Goal: Contribute content: Contribute content

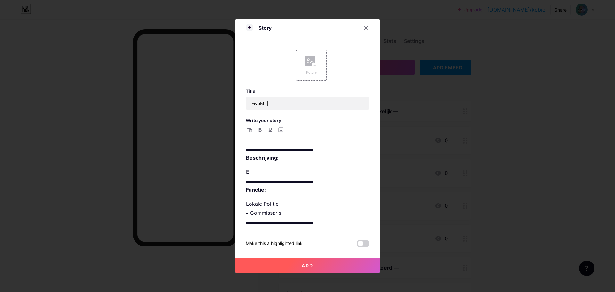
scroll to position [2, 0]
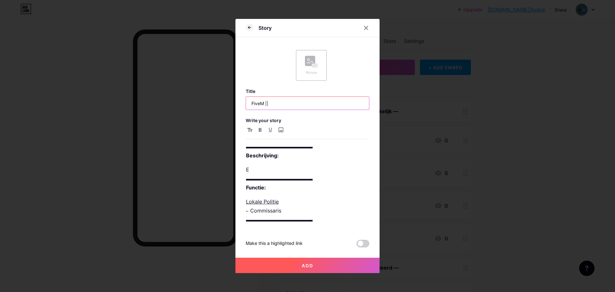
click at [283, 104] on input "FiveM ||" at bounding box center [307, 103] width 123 height 13
click at [282, 105] on input "FiveM || State [GEOGRAPHIC_DATA]" at bounding box center [307, 103] width 123 height 13
type input "FiveM || State of [GEOGRAPHIC_DATA]"
click at [328, 172] on p "E ▬▬▬▬▬▬▬▬▬▬▬▬▬ Functie:" at bounding box center [307, 178] width 123 height 27
drag, startPoint x: 270, startPoint y: 105, endPoint x: 345, endPoint y: 102, distance: 74.7
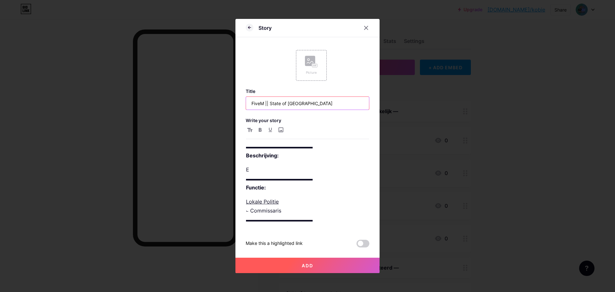
click at [345, 102] on input "FiveM || State of [GEOGRAPHIC_DATA]" at bounding box center [307, 103] width 123 height 13
click at [268, 170] on p "E ▬▬▬▬▬▬▬▬▬▬▬▬▬ Functie:" at bounding box center [307, 178] width 123 height 27
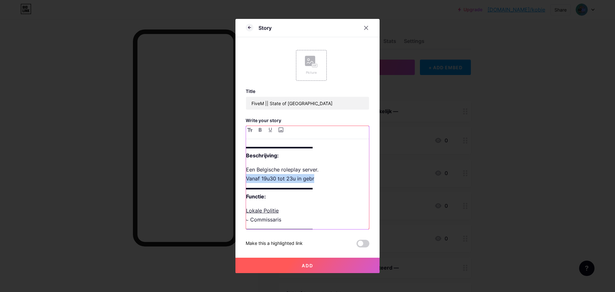
drag, startPoint x: 317, startPoint y: 181, endPoint x: 237, endPoint y: 176, distance: 79.5
click at [237, 176] on div "Story Picture Title FiveM || State of [GEOGRAPHIC_DATA] Write your story ▬▬▬▬▬▬…" at bounding box center [307, 146] width 144 height 254
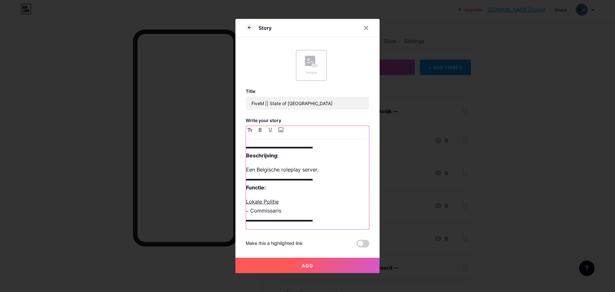
click at [282, 173] on p "Een Belgische roleplay server. ▬▬▬▬▬▬▬▬▬▬▬▬▬ Functie:" at bounding box center [307, 178] width 123 height 27
click at [360, 171] on p "Een Belgische standalone roleplay server. ▬▬▬▬▬▬▬▬▬▬▬▬▬ Functie:" at bounding box center [307, 178] width 123 height 27
click at [328, 214] on p "Lokale Politie ⨽ Commissaris ▬▬▬▬▬▬▬▬▬▬▬▬▬" at bounding box center [307, 210] width 123 height 27
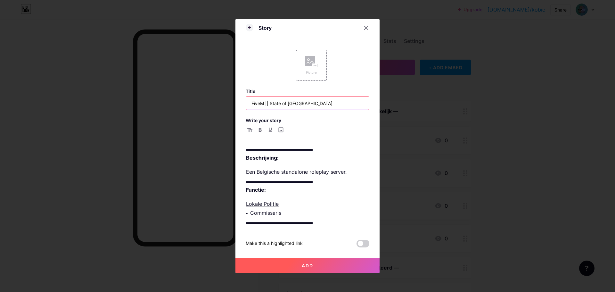
drag, startPoint x: 270, startPoint y: 107, endPoint x: 337, endPoint y: 105, distance: 67.0
click at [337, 105] on input "FiveM || State of [GEOGRAPHIC_DATA]" at bounding box center [307, 103] width 123 height 13
click at [328, 102] on input "FiveM || 112 Hulpdiensten [GEOGRAPHIC_DATA]" at bounding box center [307, 103] width 123 height 13
drag, startPoint x: 308, startPoint y: 106, endPoint x: 279, endPoint y: 107, distance: 29.1
click at [279, 107] on input "FiveM || 112 Hulpdiensten [GEOGRAPHIC_DATA]" at bounding box center [307, 103] width 123 height 13
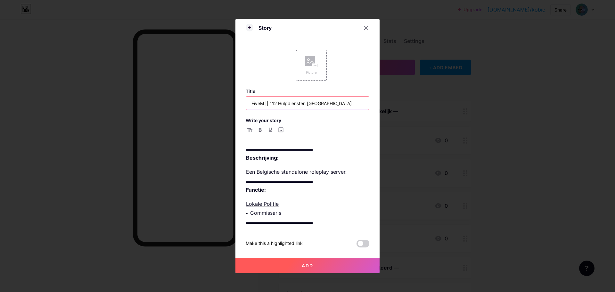
click at [324, 101] on input "FiveM || 112 Hulpdiensten [GEOGRAPHIC_DATA]" at bounding box center [307, 103] width 123 height 13
drag, startPoint x: 307, startPoint y: 105, endPoint x: 269, endPoint y: 109, distance: 38.0
click at [269, 109] on input "FiveM || 112 Hulpdiensten [GEOGRAPHIC_DATA]" at bounding box center [307, 103] width 123 height 13
click at [308, 104] on input "FiveM || [GEOGRAPHIC_DATA]" at bounding box center [307, 103] width 123 height 13
click at [280, 102] on input "FiveM || [GEOGRAPHIC_DATA]" at bounding box center [307, 103] width 123 height 13
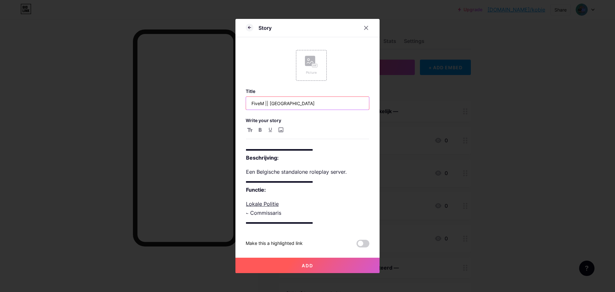
click at [280, 102] on input "FiveM || [GEOGRAPHIC_DATA]" at bounding box center [307, 103] width 123 height 13
click at [319, 103] on input "FiveM || [GEOGRAPHIC_DATA][PERSON_NAME][GEOGRAPHIC_DATA]" at bounding box center [307, 103] width 123 height 13
drag, startPoint x: 319, startPoint y: 103, endPoint x: 272, endPoint y: 106, distance: 47.5
click at [272, 106] on input "FiveM || [GEOGRAPHIC_DATA][PERSON_NAME][GEOGRAPHIC_DATA]" at bounding box center [307, 103] width 123 height 13
type input "FiveM || [GEOGRAPHIC_DATA]"
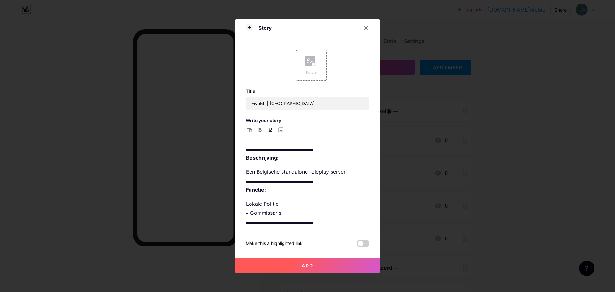
click at [310, 207] on p "Lokale Politie ⨽ Commissaris ▬▬▬▬▬▬▬▬▬▬▬▬▬" at bounding box center [307, 212] width 123 height 27
click at [275, 212] on div "▬▬▬▬▬▬▬▬▬▬▬▬▬ Beschrijving: Een Belgische standalone roleplay server. ▬▬▬▬▬▬▬▬▬…" at bounding box center [307, 186] width 123 height 85
click at [276, 217] on img at bounding box center [265, 220] width 38 height 15
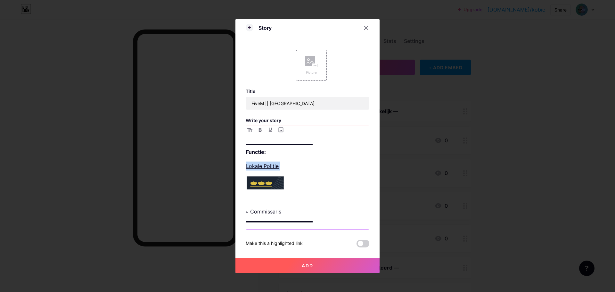
scroll to position [39, 0]
click at [283, 180] on img at bounding box center [265, 182] width 38 height 15
click at [277, 180] on img at bounding box center [265, 182] width 38 height 15
click at [275, 180] on img at bounding box center [265, 182] width 38 height 15
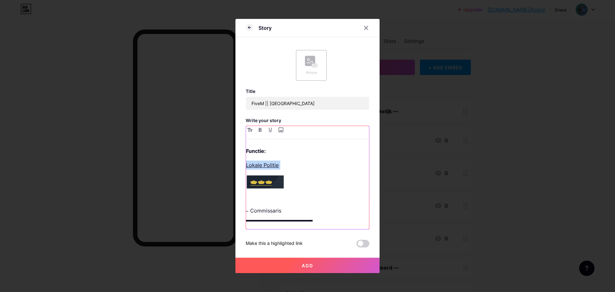
click at [293, 183] on div "▬▬▬▬▬▬▬▬▬▬▬▬▬ Beschrijving: Een Belgische standalone roleplay server. ▬▬▬▬▬▬▬▬▬…" at bounding box center [307, 186] width 123 height 85
click at [291, 194] on div "▬▬▬▬▬▬▬▬▬▬▬▬▬ Beschrijving: Een Belgische standalone roleplay server. ▬▬▬▬▬▬▬▬▬…" at bounding box center [307, 186] width 123 height 85
click at [270, 182] on img at bounding box center [265, 182] width 38 height 15
click at [271, 180] on img at bounding box center [265, 182] width 38 height 15
drag, startPoint x: 271, startPoint y: 180, endPoint x: 265, endPoint y: 182, distance: 6.4
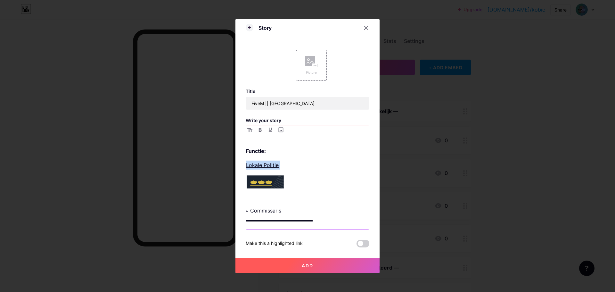
click at [265, 182] on img at bounding box center [265, 182] width 38 height 15
click at [302, 169] on p "Lokale Politie" at bounding box center [307, 164] width 123 height 9
click at [268, 178] on img at bounding box center [265, 182] width 38 height 15
click at [269, 180] on img at bounding box center [265, 182] width 38 height 15
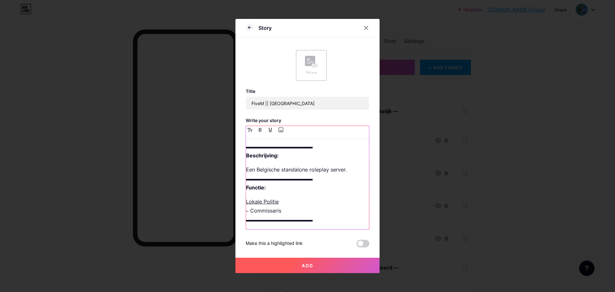
click at [294, 167] on p "Een Belgische standalone roleplay server. ▬▬▬▬▬▬▬▬▬▬▬▬▬ Functie:" at bounding box center [307, 178] width 123 height 27
click at [292, 201] on p "Lokale Politie ⨽ Commissaris ▬▬▬▬▬▬▬▬▬▬▬▬▬" at bounding box center [307, 210] width 123 height 27
click at [278, 129] on input "file" at bounding box center [281, 130] width 8 height 8
click at [299, 201] on p "Lokale Politie ⨽ Commissaris ▬▬▬▬▬▬▬▬▬▬▬▬▬" at bounding box center [307, 210] width 123 height 27
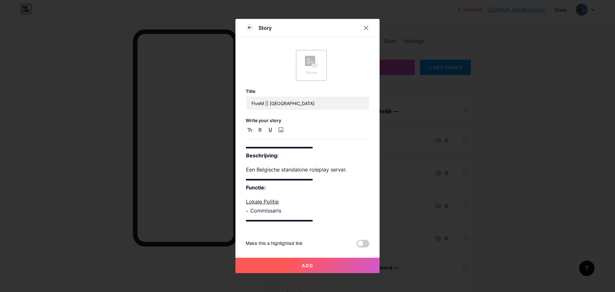
click at [282, 134] on div at bounding box center [307, 132] width 123 height 13
click at [281, 132] on input "file" at bounding box center [281, 130] width 8 height 8
type input "C:\fakepath\1HCP.png"
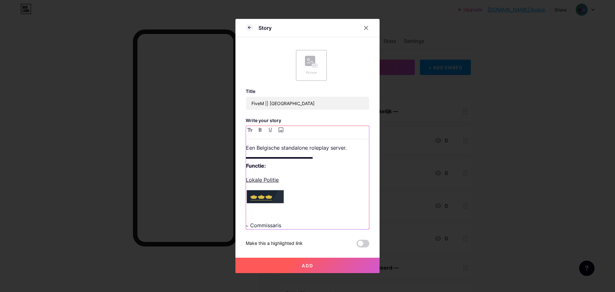
scroll to position [39, 0]
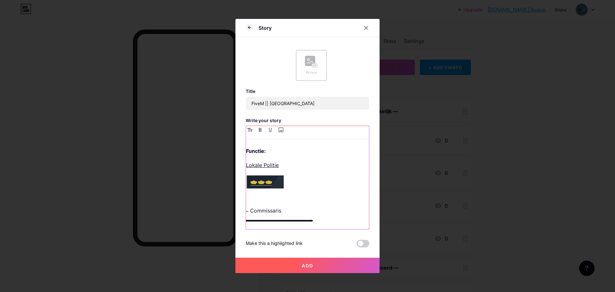
click at [273, 181] on img at bounding box center [265, 182] width 38 height 15
drag, startPoint x: 273, startPoint y: 181, endPoint x: 266, endPoint y: 196, distance: 16.2
click at [266, 196] on div "▬▬▬▬▬▬▬▬▬▬▬▬▬ Beschrijving: Een Belgische standalone roleplay server. ▬▬▬▬▬▬▬▬▬…" at bounding box center [307, 186] width 123 height 85
click at [284, 164] on p "Lokale Politie" at bounding box center [307, 164] width 123 height 9
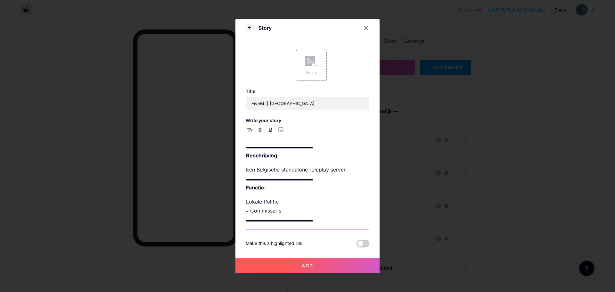
scroll to position [2, 0]
click at [317, 103] on input "FiveM || [GEOGRAPHIC_DATA]" at bounding box center [307, 103] width 123 height 13
drag, startPoint x: 289, startPoint y: 210, endPoint x: 238, endPoint y: 199, distance: 51.8
click at [237, 198] on div "Story Picture Title FiveM || [GEOGRAPHIC_DATA] Write your story ▬▬▬▬▬▬▬▬▬▬▬▬▬ B…" at bounding box center [307, 146] width 144 height 254
copy p "Lokale Politie ⨽ Commissaris"
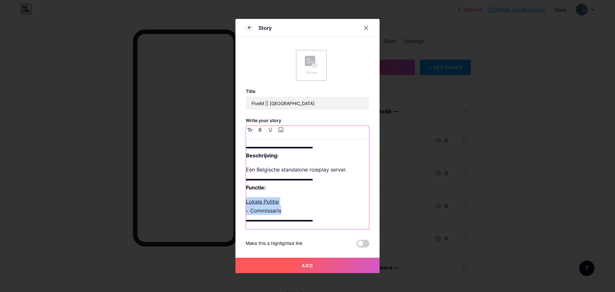
click at [288, 212] on p "Lokale Politie ⨽ Commissaris ▬▬▬▬▬▬▬▬▬▬▬▬▬" at bounding box center [307, 210] width 123 height 27
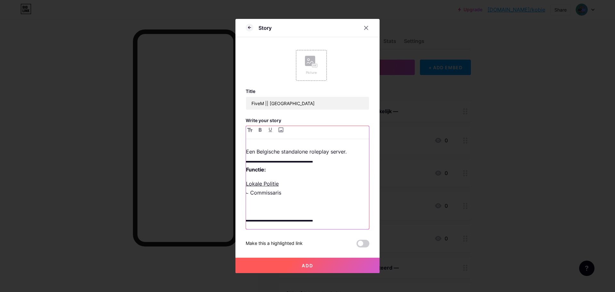
scroll to position [29, 0]
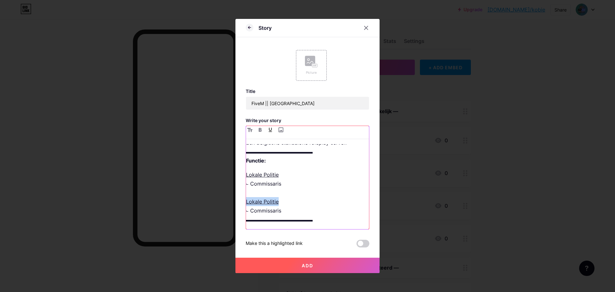
drag, startPoint x: 282, startPoint y: 203, endPoint x: 241, endPoint y: 201, distance: 40.4
click at [241, 201] on div "Story Picture Title FiveM || [GEOGRAPHIC_DATA] Write your story ▬▬▬▬▬▬▬▬▬▬▬▬▬ B…" at bounding box center [307, 146] width 144 height 254
click at [253, 210] on p "Lokale Politie ⨽ Commissaris Federale Politie ⨽ Commissaris ▬▬▬▬▬▬▬▬▬▬▬▬▬" at bounding box center [307, 197] width 123 height 54
click at [295, 204] on p "Lokale Politie ⨽ Commissaris Federale Politie ⨽ Eerste Hoofdcommissaris ▬▬▬▬▬▬▬…" at bounding box center [307, 197] width 123 height 54
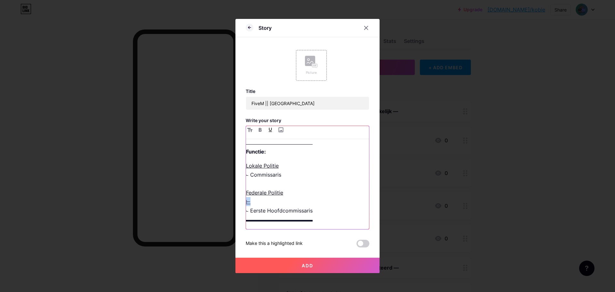
drag, startPoint x: 260, startPoint y: 201, endPoint x: 244, endPoint y: 199, distance: 16.7
click at [244, 199] on div "Story Picture Title FiveM || [GEOGRAPHIC_DATA] Write your story ▬▬▬▬▬▬▬▬▬▬▬▬▬ B…" at bounding box center [307, 146] width 144 height 254
click at [270, 131] on icon "button" at bounding box center [270, 129] width 3 height 4
click at [273, 206] on p "Lokale Politie ⨽ Commissaris Federale Politie ⊢ ⨽ Eerste Hoofdcommissaris ▬▬▬▬▬…" at bounding box center [307, 192] width 123 height 63
click at [306, 102] on input "FiveM || [GEOGRAPHIC_DATA]" at bounding box center [307, 103] width 123 height 13
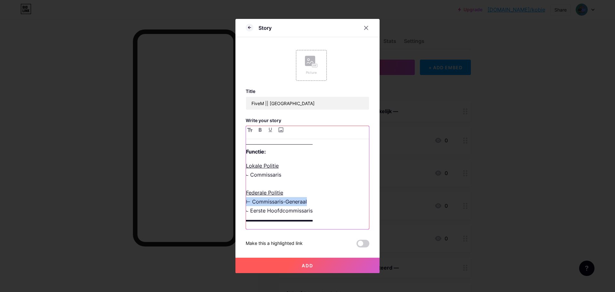
drag, startPoint x: 310, startPoint y: 203, endPoint x: 251, endPoint y: 203, distance: 58.9
click at [235, 200] on div "Story Picture Title FiveM || [GEOGRAPHIC_DATA] Write your story ▬▬▬▬▬▬▬▬▬▬▬▬▬ B…" at bounding box center [307, 146] width 615 height 292
copy p "⊢ Commissaris-Generaal"
click at [313, 202] on p "Lokale Politie ⨽ Commissaris Federale Politie ⊢ Commissaris-Generaal ⨽ Eerste H…" at bounding box center [307, 192] width 123 height 63
click at [252, 210] on p "Lokale Politie ⨽ Commissaris Federale Politie ⊢ Commissaris-Generaal ⊢ Commissa…" at bounding box center [307, 197] width 123 height 72
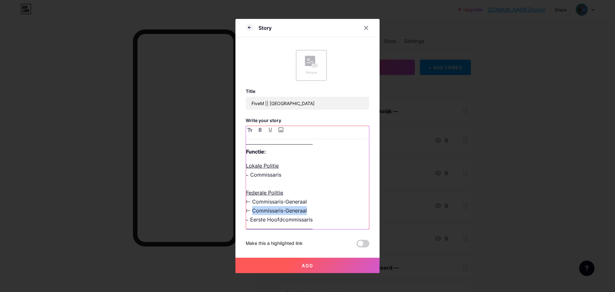
drag, startPoint x: 251, startPoint y: 209, endPoint x: 313, endPoint y: 213, distance: 61.9
click at [313, 213] on p "Lokale Politie ⨽ Commissaris Federale Politie ⊢ Commissaris-Generaal ⊢ Commissa…" at bounding box center [307, 197] width 123 height 72
click at [296, 211] on p "Lokale Politie ⨽ Commissaris Federale Politie ⊢ Commissaris-Generaal ⊢ Directeu…" at bounding box center [307, 201] width 123 height 81
click at [322, 219] on p "Lokale Politie ⨽ Commissaris Federale Politie ⊢ Commissaris-Generaal ⊢ Directeu…" at bounding box center [307, 201] width 123 height 81
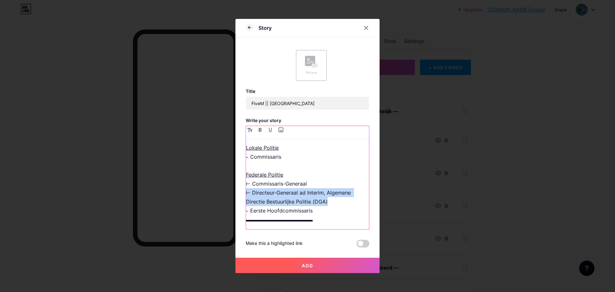
drag, startPoint x: 332, startPoint y: 199, endPoint x: 247, endPoint y: 188, distance: 85.8
click at [247, 188] on p "Lokale Politie ⨽ Commissaris Federale Politie ⊢ Commissaris-Generaal ⊢ Directeu…" at bounding box center [307, 183] width 123 height 81
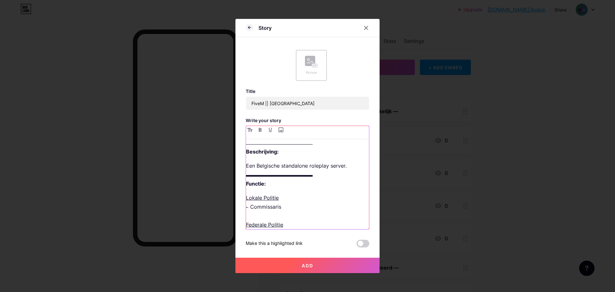
scroll to position [0, 0]
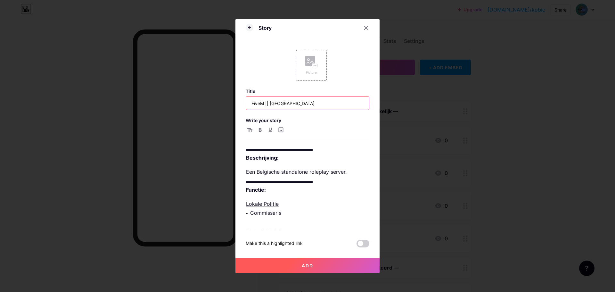
click at [332, 102] on input "FiveM || [GEOGRAPHIC_DATA]" at bounding box center [307, 103] width 123 height 13
click at [284, 105] on input "FiveM || [GEOGRAPHIC_DATA]" at bounding box center [307, 103] width 123 height 13
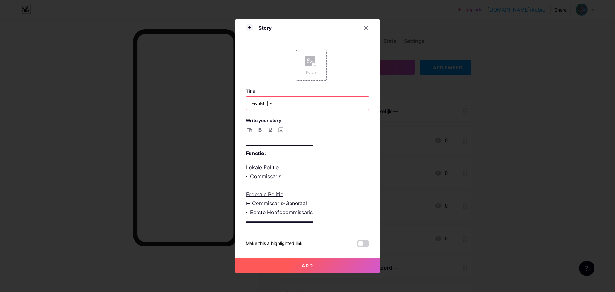
scroll to position [38, 0]
type input "FiveM || -"
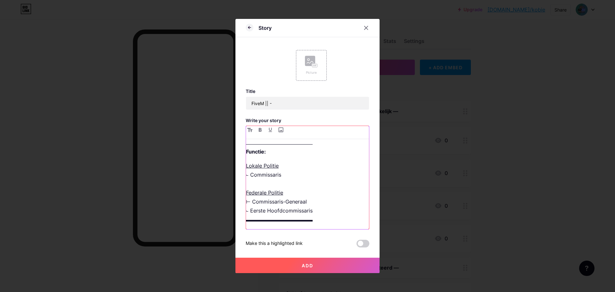
click at [322, 194] on p "Lokale Politie ⨽ Commissaris Federale Politie ⊢ Commissaris-Generaal ⨽ Eerste H…" at bounding box center [307, 192] width 123 height 63
drag, startPoint x: 288, startPoint y: 195, endPoint x: 340, endPoint y: 193, distance: 51.9
click at [340, 193] on p "Lokale Politie ⨽ Commissaris Federale Politie | NOG NIET ACTIEF ⊢ Commissaris-G…" at bounding box center [307, 192] width 123 height 63
drag, startPoint x: 342, startPoint y: 192, endPoint x: 285, endPoint y: 193, distance: 57.6
click at [283, 193] on p "Lokale Politie ⨽ Commissaris Federale Politie | vanaf [DATE] actief ⊢ Commissar…" at bounding box center [307, 192] width 123 height 63
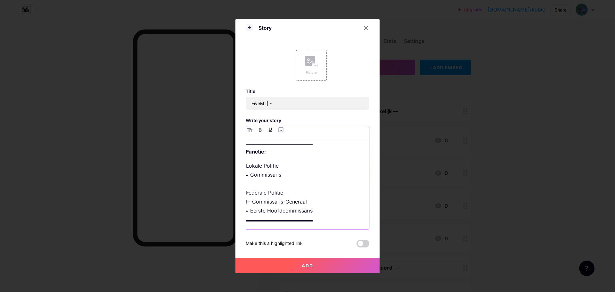
click at [313, 193] on p "Lokale Politie ⨽ Commissaris Federale Politie ⊢ Commissaris-Generaal ⨽ Eerste H…" at bounding box center [307, 192] width 123 height 63
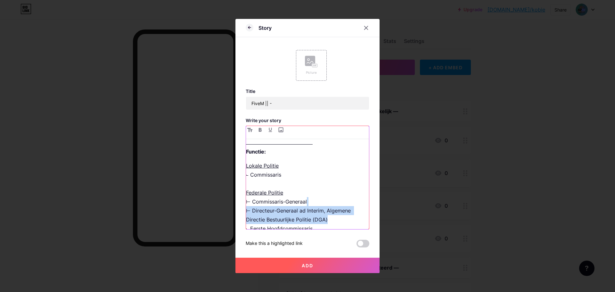
drag, startPoint x: 319, startPoint y: 220, endPoint x: 325, endPoint y: 218, distance: 6.6
click at [319, 220] on p "Lokale Politie ⨽ Commissaris Federale Politie ⊢ Commissaris-Generaal ⊢ Directeu…" at bounding box center [307, 201] width 123 height 81
click at [327, 217] on p "Lokale Politie ⨽ Commissaris Federale Politie ⊢ Commissaris-Generaal ⊢ Directeu…" at bounding box center [307, 201] width 123 height 81
drag, startPoint x: 328, startPoint y: 219, endPoint x: 215, endPoint y: 212, distance: 113.3
click at [215, 212] on div "Story Picture Title FiveM || - Write your story ▬▬▬▬▬▬▬▬▬▬▬▬▬ Beschrijving: Een…" at bounding box center [307, 146] width 615 height 292
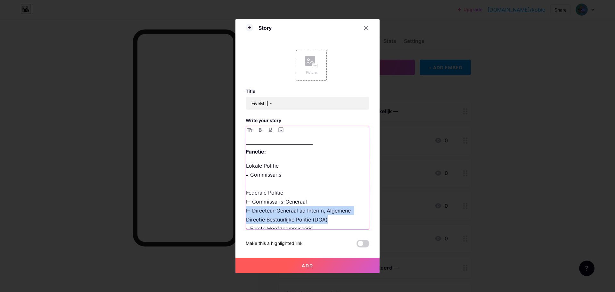
copy p "⊢ Directeur-Generaal ad Interim, Algemene Directie Bestuurlijke Politie (DGA)"
click at [341, 221] on p "Lokale Politie ⨽ Commissaris Federale Politie ⊢ Commissaris-Generaal ⊢ Directeu…" at bounding box center [307, 201] width 123 height 81
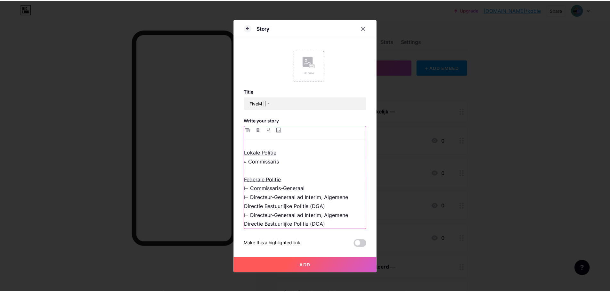
scroll to position [74, 0]
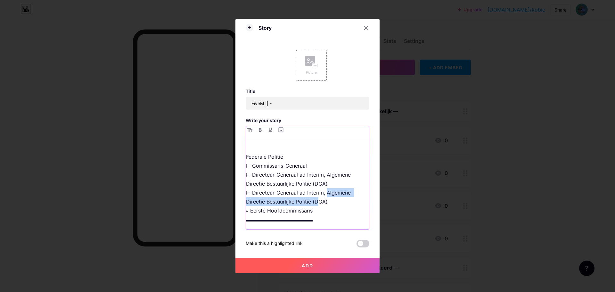
drag, startPoint x: 327, startPoint y: 191, endPoint x: 317, endPoint y: 200, distance: 13.4
click at [317, 200] on p "Lokale Politie ⨽ Commissaris Federale Politie ⊢ Commissaris-Generaal ⊢ Directeu…" at bounding box center [307, 174] width 123 height 99
click at [277, 200] on p "Lokale Politie ⨽ Commissaris Federale Politie ⊢ Commissaris-Generaal ⊢ Directeu…" at bounding box center [307, 174] width 123 height 99
drag, startPoint x: 266, startPoint y: 200, endPoint x: 293, endPoint y: 199, distance: 26.3
click at [293, 199] on p "Lokale Politie ⨽ Commissaris Federale Politie ⊢ Commissaris-Generaal ⊢ Directeu…" at bounding box center [307, 174] width 123 height 99
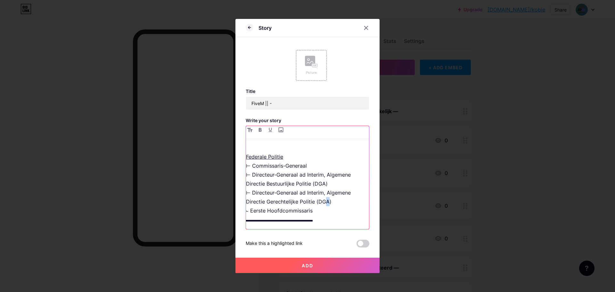
click at [326, 204] on p "Lokale Politie ⨽ Commissaris Federale Politie ⊢ Commissaris-Generaal ⊢ Directeu…" at bounding box center [307, 174] width 123 height 99
click at [328, 257] on button "Add" at bounding box center [307, 264] width 144 height 15
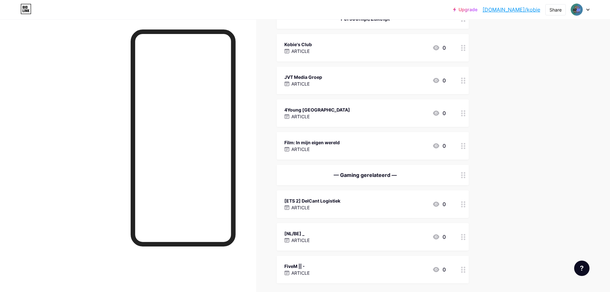
scroll to position [192, 0]
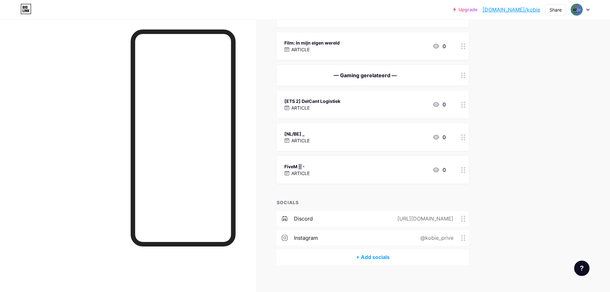
click at [305, 138] on p "ARTICLE" at bounding box center [300, 140] width 18 height 7
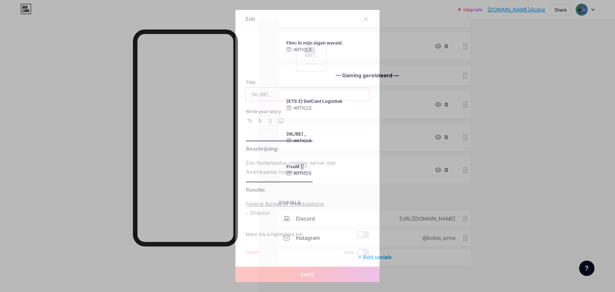
click at [249, 96] on input "[NL/BE] _" at bounding box center [307, 94] width 123 height 13
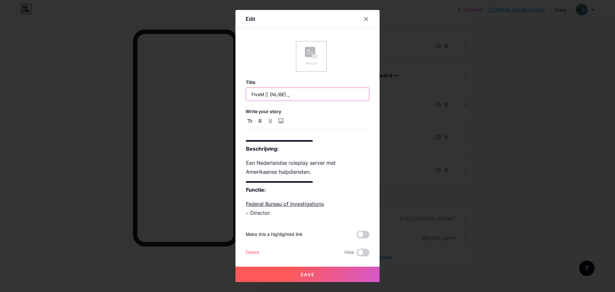
click at [315, 97] on input "FiveM || [NL/BE] _" at bounding box center [307, 94] width 123 height 13
type input "FiveM || [NL/BE] -"
click at [319, 271] on button "Save" at bounding box center [307, 273] width 144 height 15
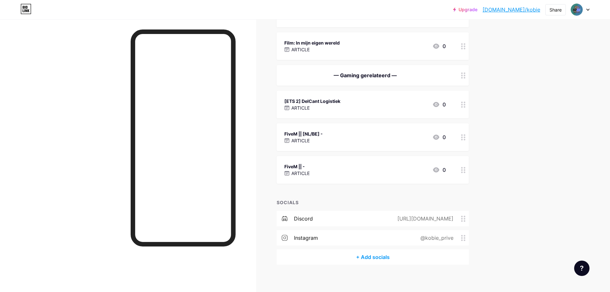
click at [300, 167] on div "FiveM || -" at bounding box center [296, 166] width 25 height 7
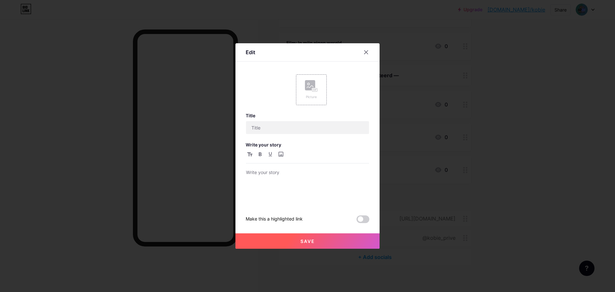
type input "FiveM || -"
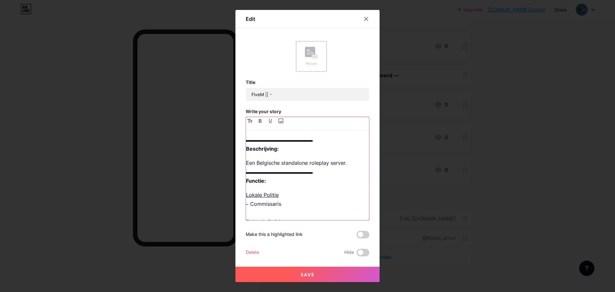
click at [314, 162] on p "Een Belgische standalone roleplay server. ▬▬▬▬▬▬▬▬▬▬▬▬▬ Functie:" at bounding box center [307, 171] width 123 height 27
click at [300, 161] on p "Een Belgische standalone roleplay server. ▬▬▬▬▬▬▬▬▬▬▬▬▬ Functie:" at bounding box center [307, 171] width 123 height 27
click at [344, 163] on p "Een Belgische roleplay server. ▬▬▬▬▬▬▬▬▬▬▬▬▬ Functie:" at bounding box center [307, 171] width 123 height 27
click at [280, 167] on p "Een Belgische roleplay server. ▬▬▬▬▬▬▬▬▬▬▬▬▬ Functie:" at bounding box center [307, 171] width 123 height 27
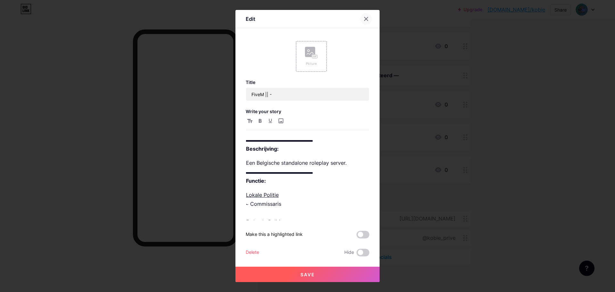
click at [370, 18] on div at bounding box center [366, 19] width 12 height 12
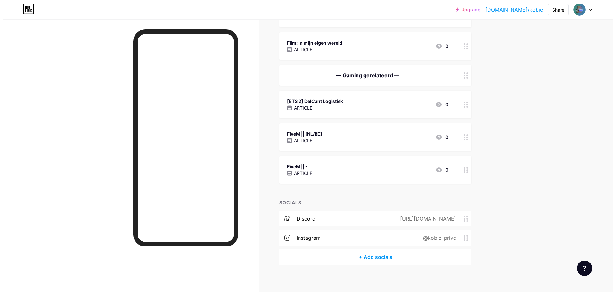
scroll to position [160, 0]
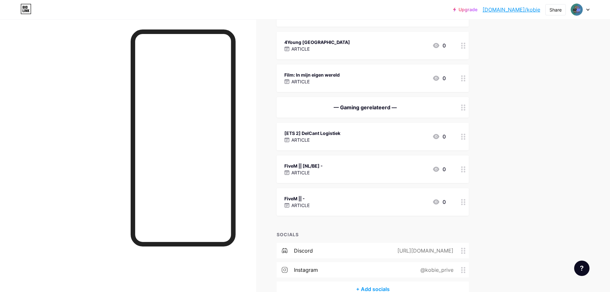
click at [330, 141] on div "ARTICLE" at bounding box center [312, 139] width 56 height 7
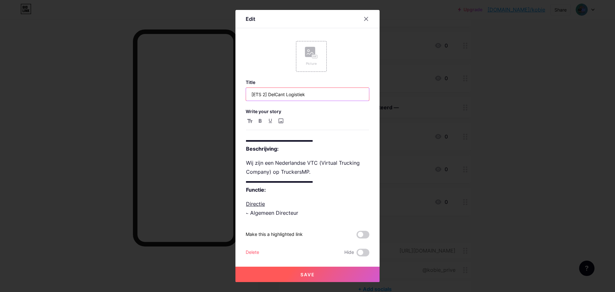
drag, startPoint x: 266, startPoint y: 97, endPoint x: 241, endPoint y: 95, distance: 25.4
click at [241, 95] on div "Edit Picture Title [ETS 2] DelCant Logistiek Write your story ▬▬▬▬▬▬▬▬▬▬▬▬▬ Bes…" at bounding box center [307, 146] width 144 height 272
type input "ETS2 || DelCant Logistiek"
click at [322, 272] on button "Save" at bounding box center [307, 273] width 144 height 15
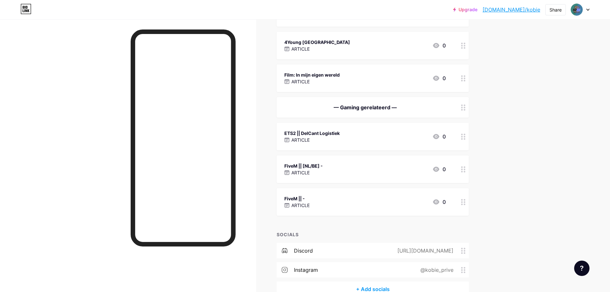
click at [327, 192] on div "FiveM || - ARTICLE 0" at bounding box center [373, 202] width 192 height 28
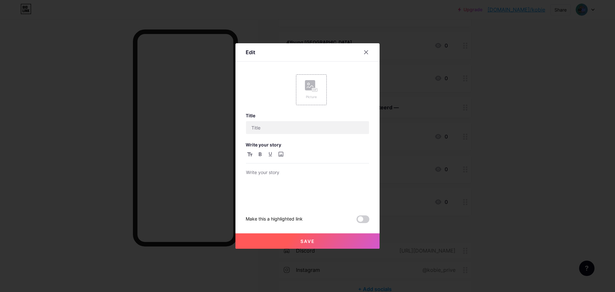
type input "FiveM || -"
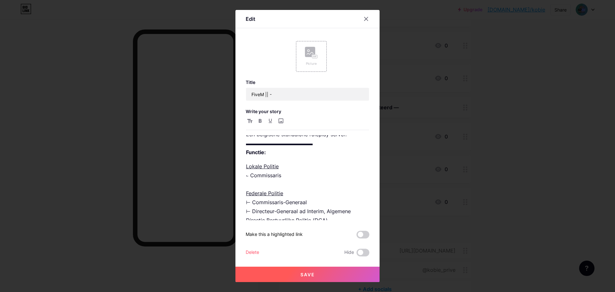
scroll to position [74, 0]
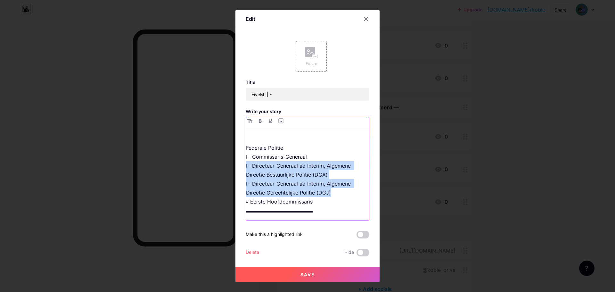
drag, startPoint x: 341, startPoint y: 194, endPoint x: 242, endPoint y: 168, distance: 102.0
click at [242, 168] on div "Edit Picture Title FiveM || - Write your story ▬▬▬▬▬▬▬▬▬▬▬▬▬ Beschrijving: Een …" at bounding box center [307, 146] width 144 height 272
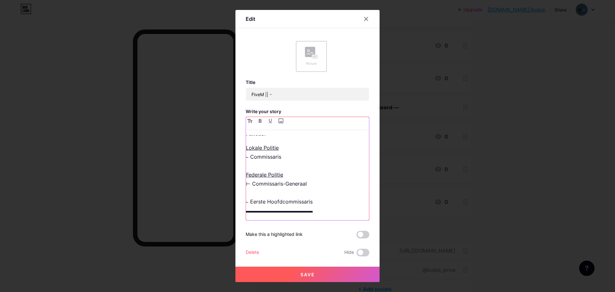
scroll to position [38, 0]
click at [298, 185] on p "Lokale Politie ⨽ Commissaris Federale Politie ⊢ Commissaris-Generaal ⨽ Eerste H…" at bounding box center [307, 183] width 123 height 63
click at [298, 169] on p "Lokale Politie ⨽ Commissaris Federale Politie ⊢ Commissaris-Generaal ⨽ Eerste H…" at bounding box center [307, 183] width 123 height 63
click at [251, 167] on p "Lokale Politie ⨽ Commissaris Federale Politie ⊢ Commissaris-Generaal ⨽ Eerste H…" at bounding box center [307, 183] width 123 height 63
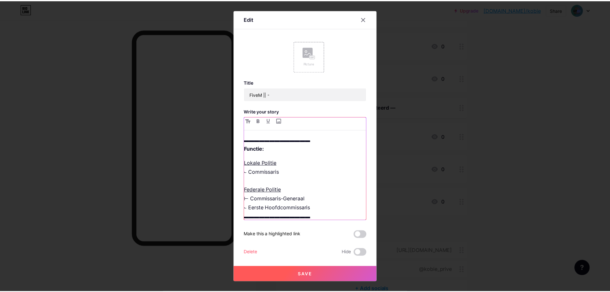
scroll to position [0, 0]
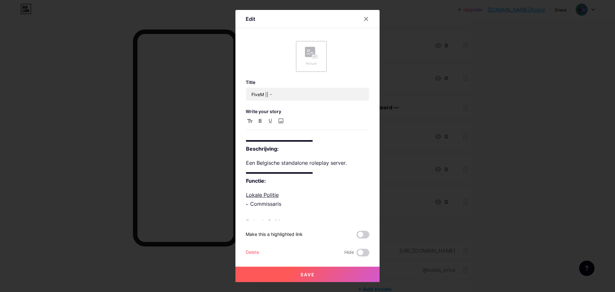
click at [369, 21] on div at bounding box center [366, 19] width 12 height 12
